Goal: Check status: Check status

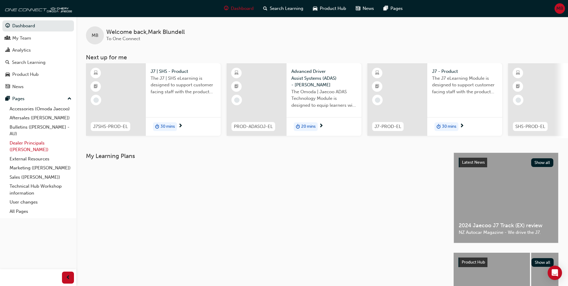
click at [20, 146] on link "Dealer Principals ([PERSON_NAME])" at bounding box center [40, 146] width 67 height 16
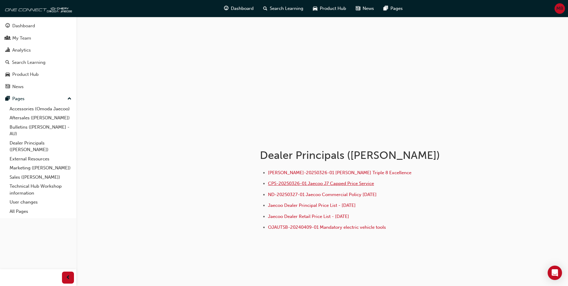
click at [347, 178] on span "CPS-20250326-01 Jaecoo J7 Capped Price Service" at bounding box center [321, 183] width 106 height 5
click at [320, 207] on span "Jaecoo Dealer Principal Price List - [DATE]" at bounding box center [312, 204] width 88 height 5
click at [335, 217] on span "Jaecoo Dealer Retail Price List - [DATE]" at bounding box center [308, 216] width 81 height 5
click at [328, 206] on span "Jaecoo Dealer Principal Price List - [DATE]" at bounding box center [312, 204] width 88 height 5
click at [332, 184] on span "CPS-20250326-01 Jaecoo J7 Capped Price Service" at bounding box center [321, 183] width 106 height 5
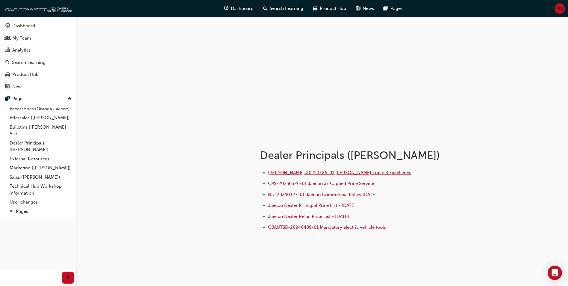
click at [347, 173] on span "[PERSON_NAME]-20250326-01 [PERSON_NAME] Triple 8 Excellence" at bounding box center [339, 172] width 143 height 5
click at [327, 196] on span "ND-20250327-01 Jaecoo Commercial Policy [DATE]" at bounding box center [322, 194] width 109 height 5
click at [318, 227] on span "OJAUTSB-20240409-01 Mandatory electric vehicle tools" at bounding box center [327, 226] width 118 height 5
click at [18, 47] on div "Analytics" at bounding box center [21, 50] width 19 height 7
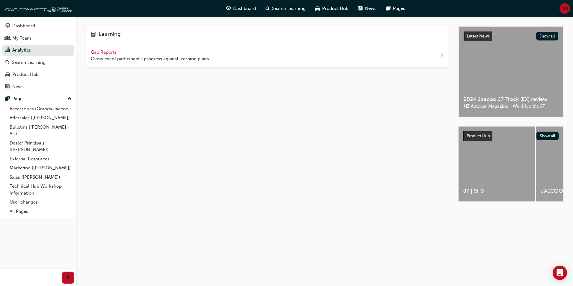
click at [107, 51] on span "Gap Reports" at bounding box center [104, 51] width 27 height 5
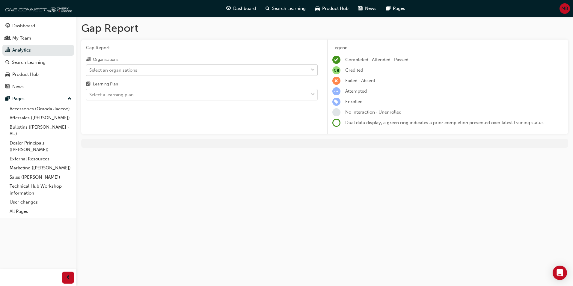
click at [150, 70] on div "Select an organisations" at bounding box center [197, 70] width 222 height 10
click at [90, 70] on input "Organisations Select an organisations" at bounding box center [89, 69] width 1 height 5
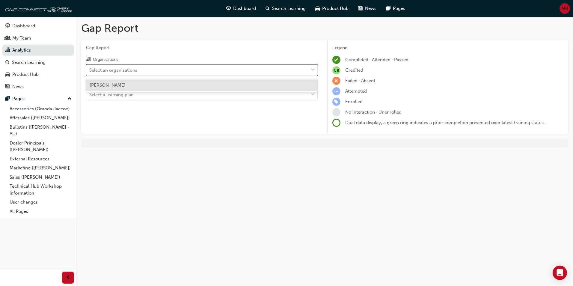
click at [125, 85] on span "[PERSON_NAME]" at bounding box center [108, 84] width 36 height 5
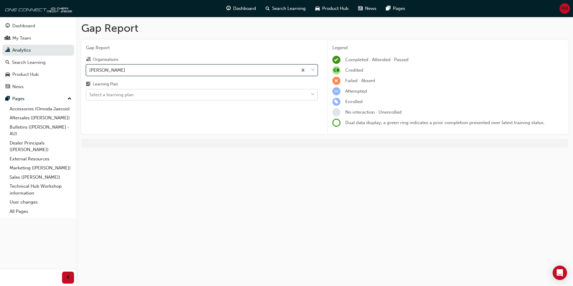
click at [119, 96] on div "Select a learning plan" at bounding box center [111, 94] width 44 height 7
click at [90, 96] on input "Learning Plan Select a learning plan" at bounding box center [89, 94] width 1 height 5
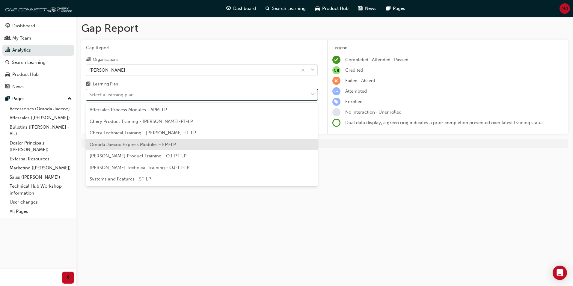
click at [125, 143] on span "Omoda Jaecoo Express Modules - EM-LP" at bounding box center [133, 144] width 86 height 5
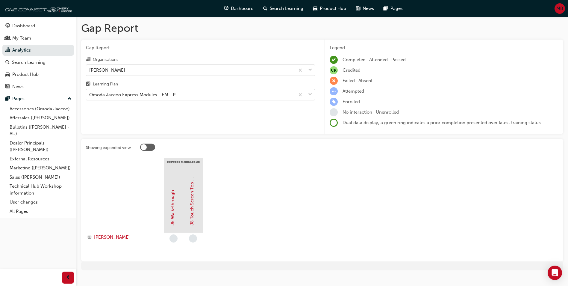
click at [151, 146] on div at bounding box center [147, 146] width 15 height 7
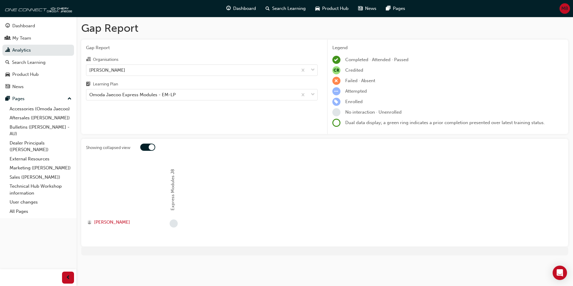
click at [146, 146] on div at bounding box center [147, 146] width 15 height 7
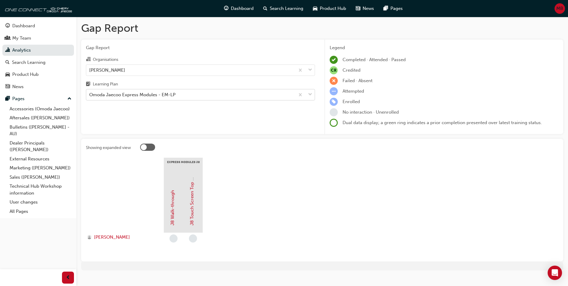
click at [126, 98] on div "Omoda Jaecoo Express Modules - EM-LP" at bounding box center [132, 94] width 86 height 7
click at [90, 97] on input "Learning Plan Omoda Jaecoo Express Modules - EM-LP" at bounding box center [89, 94] width 1 height 5
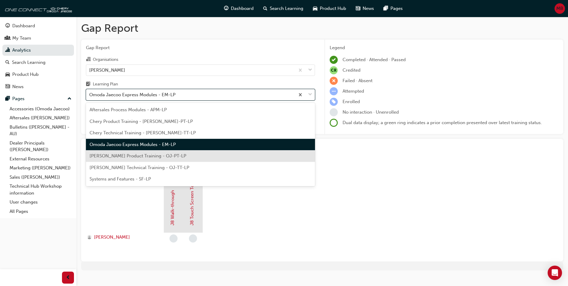
click at [110, 155] on span "[PERSON_NAME] Product Training - OJ-PT-LP" at bounding box center [138, 155] width 97 height 5
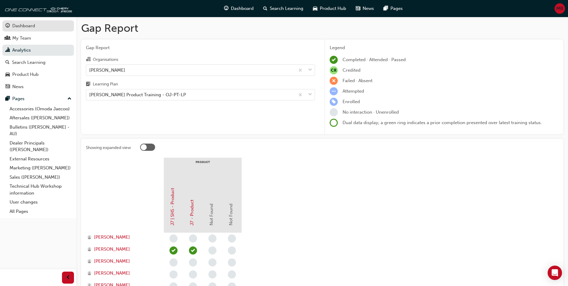
click at [19, 28] on div "Dashboard" at bounding box center [23, 25] width 23 height 7
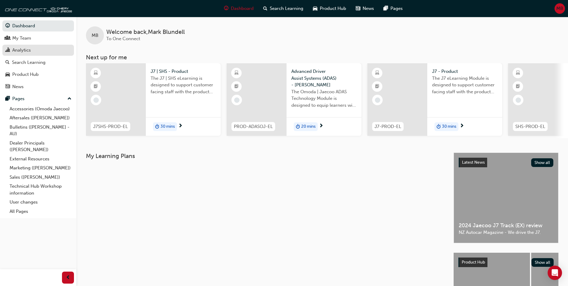
click at [24, 52] on div "Analytics" at bounding box center [21, 50] width 19 height 7
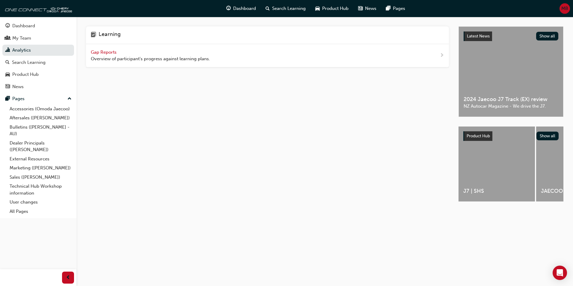
click at [109, 49] on span "Gap Reports" at bounding box center [104, 51] width 27 height 5
